Goal: Information Seeking & Learning: Understand process/instructions

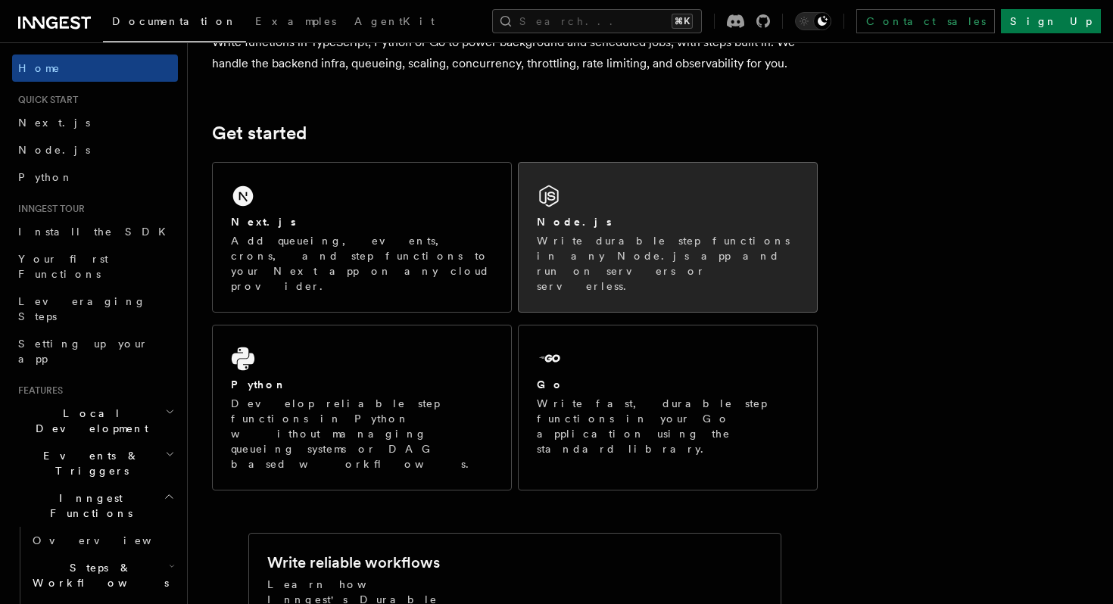
scroll to position [154, 0]
click at [588, 222] on div "Node.js" at bounding box center [668, 221] width 262 height 16
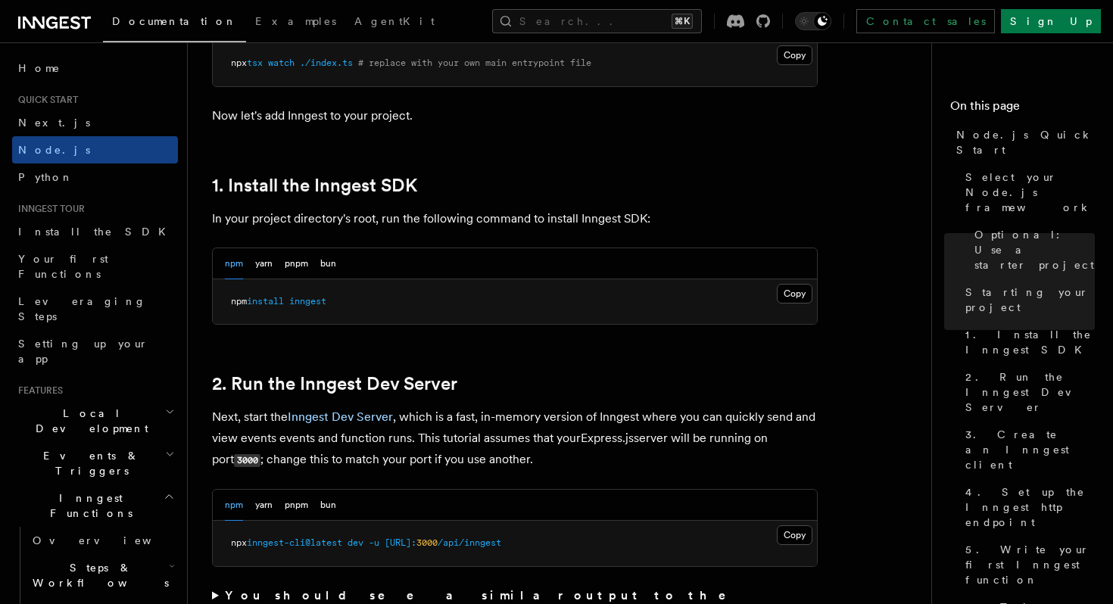
scroll to position [880, 0]
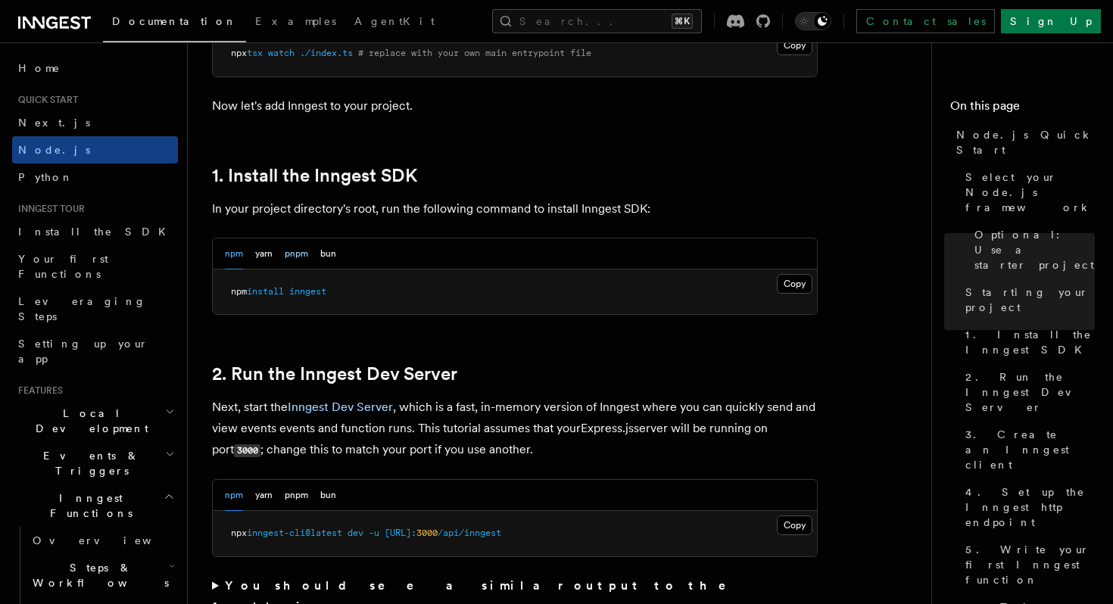
click at [305, 256] on button "pnpm" at bounding box center [296, 253] width 23 height 31
click at [383, 304] on pre "pnpm add inngest" at bounding box center [515, 291] width 604 height 45
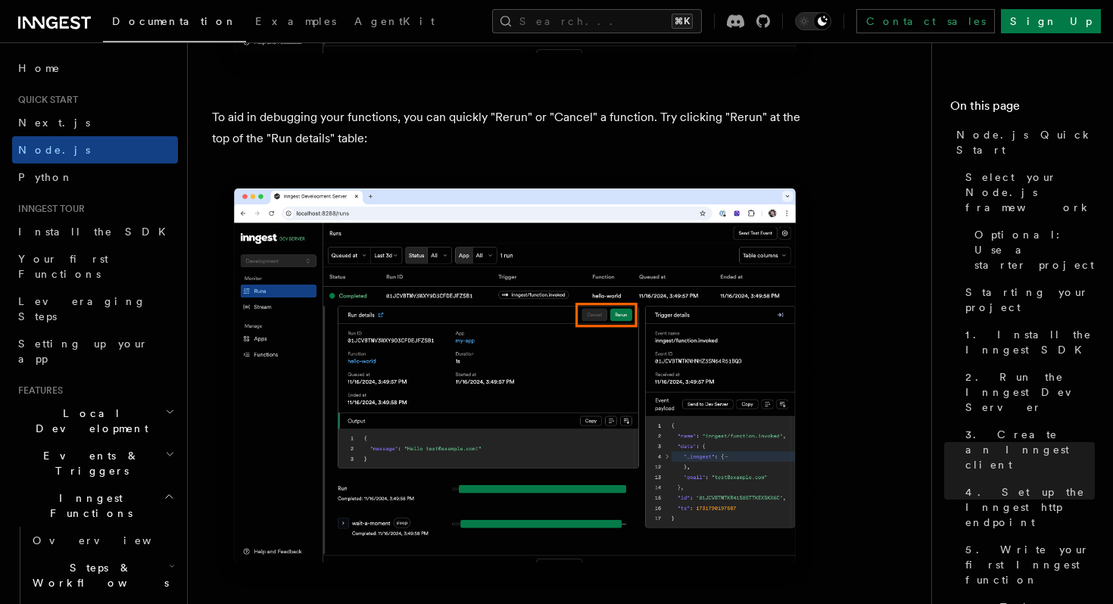
scroll to position [6651, 0]
